Goal: Information Seeking & Learning: Learn about a topic

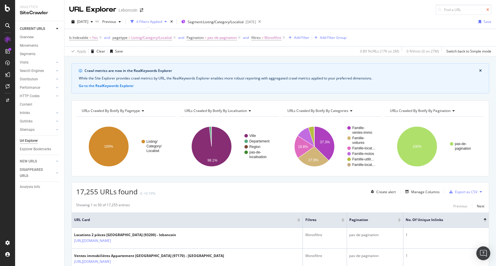
click at [486, 10] on icon at bounding box center [487, 9] width 3 height 3
click at [10, 8] on icon at bounding box center [7, 8] width 5 height 7
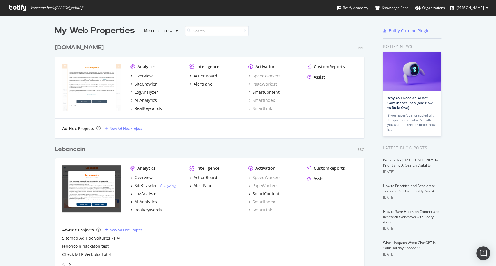
scroll to position [97, 0]
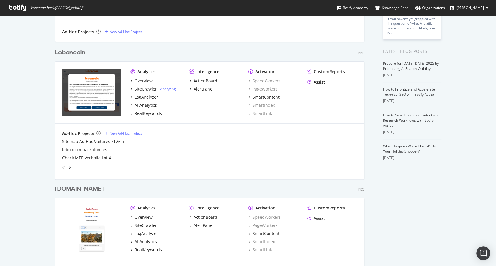
click at [77, 52] on div "Leboncoin" at bounding box center [70, 52] width 30 height 8
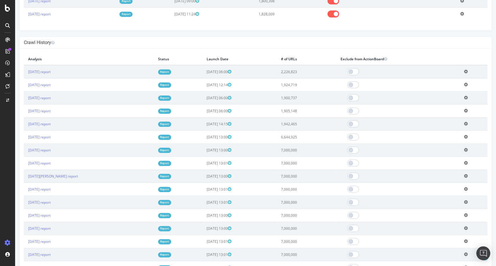
scroll to position [323, 0]
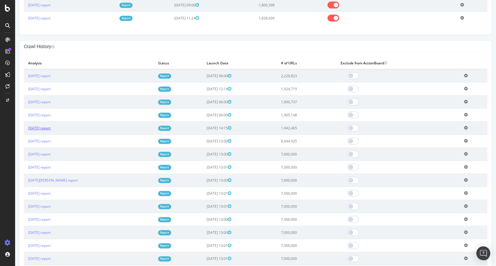
click at [51, 129] on link "[DATE] report" at bounding box center [39, 128] width 22 height 5
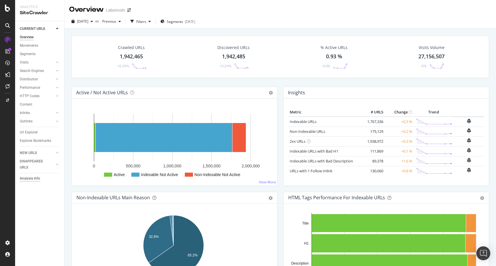
click at [30, 179] on div "Analysis Info" at bounding box center [30, 179] width 20 height 6
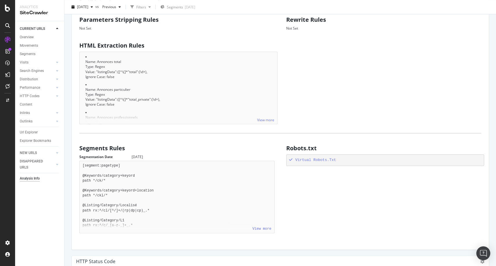
scroll to position [304, 0]
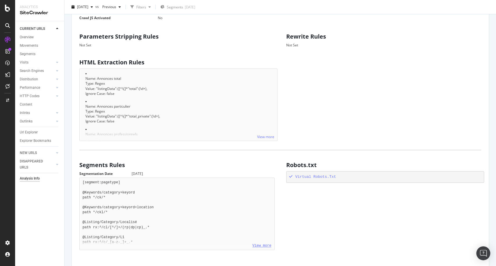
click at [261, 247] on link "View more" at bounding box center [261, 246] width 19 height 4
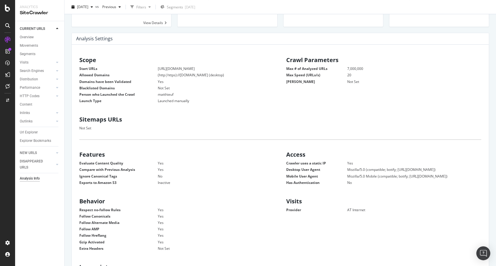
scroll to position [0, 0]
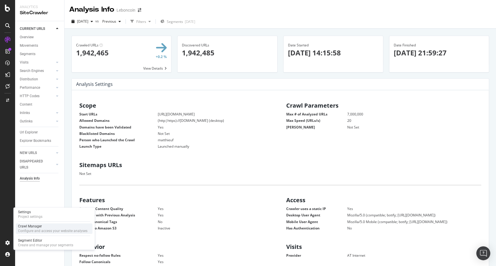
click at [48, 231] on div "Configure and access your website analyses" at bounding box center [52, 231] width 69 height 5
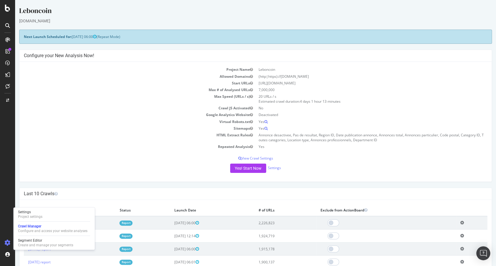
click at [151, 180] on div "Project Name Leboncoin Allowed Domains (http|https)://[DOMAIN_NAME] Start URLs …" at bounding box center [255, 122] width 472 height 120
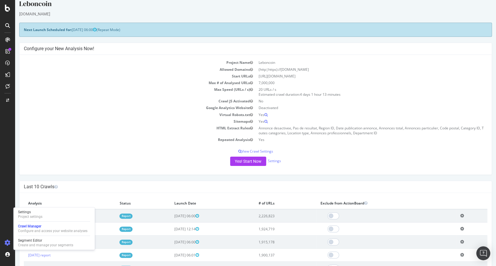
scroll to position [193, 0]
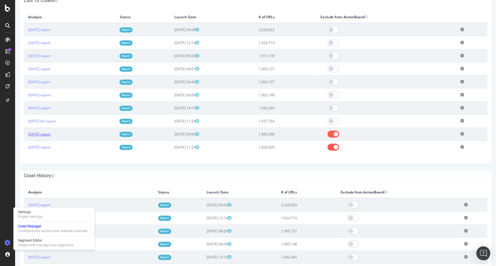
click at [51, 134] on link "[DATE] report" at bounding box center [39, 134] width 22 height 5
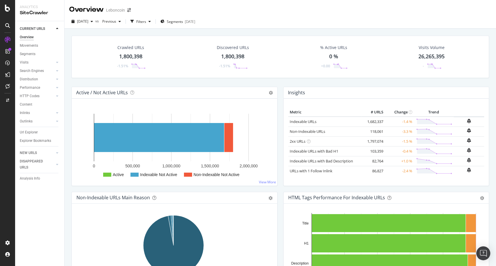
drag, startPoint x: 42, startPoint y: 179, endPoint x: 167, endPoint y: 100, distance: 147.5
click at [42, 179] on link "Analysis Info" at bounding box center [40, 179] width 40 height 6
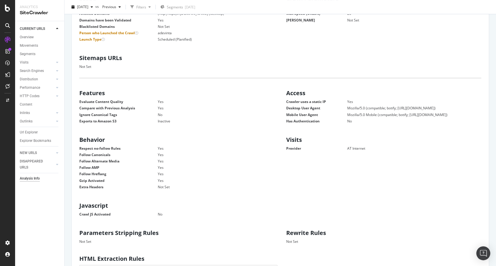
scroll to position [97, 0]
